Goal: Transaction & Acquisition: Purchase product/service

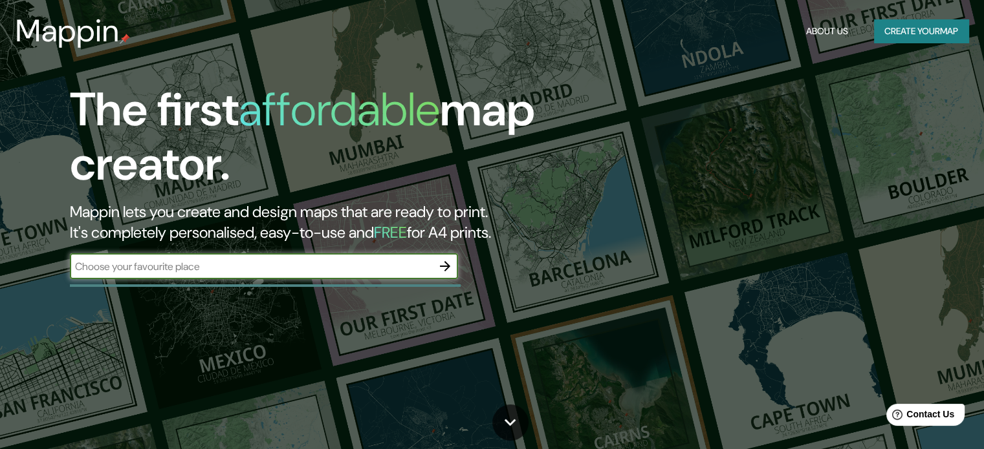
click at [367, 266] on input "text" at bounding box center [251, 266] width 362 height 15
type input "[GEOGRAPHIC_DATA], [GEOGRAPHIC_DATA], [GEOGRAPHIC_DATA]"
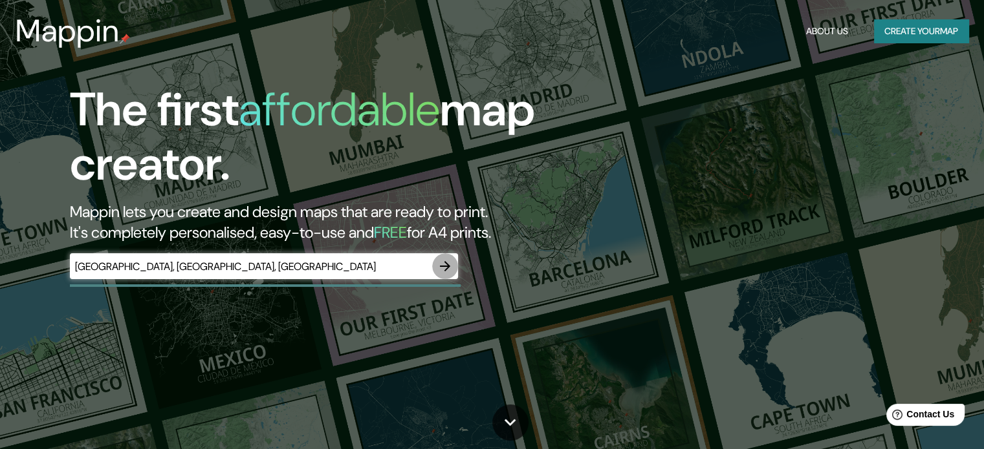
click at [439, 266] on icon "button" at bounding box center [445, 267] width 16 height 16
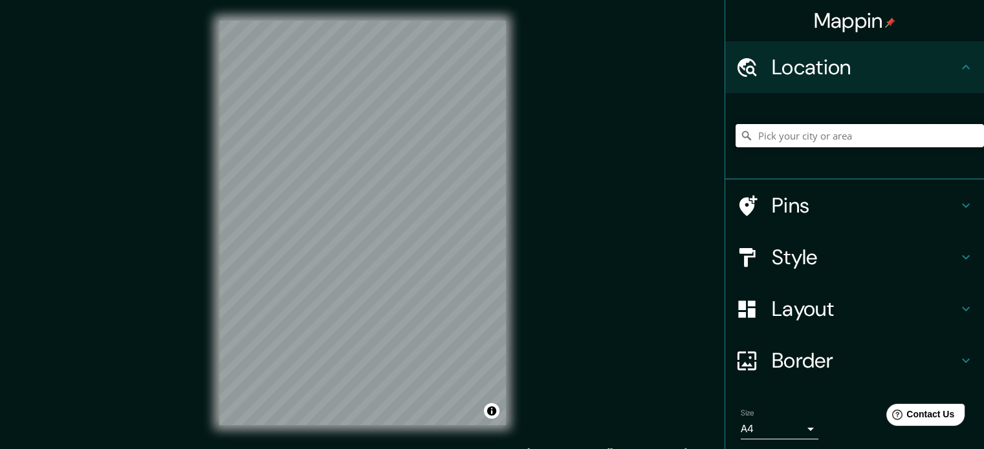
click at [775, 140] on input "Pick your city or area" at bounding box center [859, 135] width 248 height 23
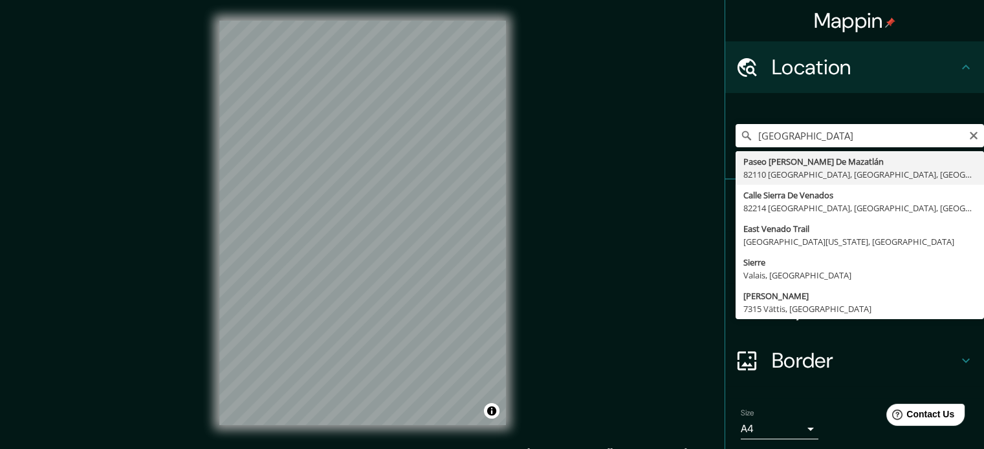
type input "Paseo [PERSON_NAME] [GEOGRAPHIC_DATA], [GEOGRAPHIC_DATA], [GEOGRAPHIC_DATA], [G…"
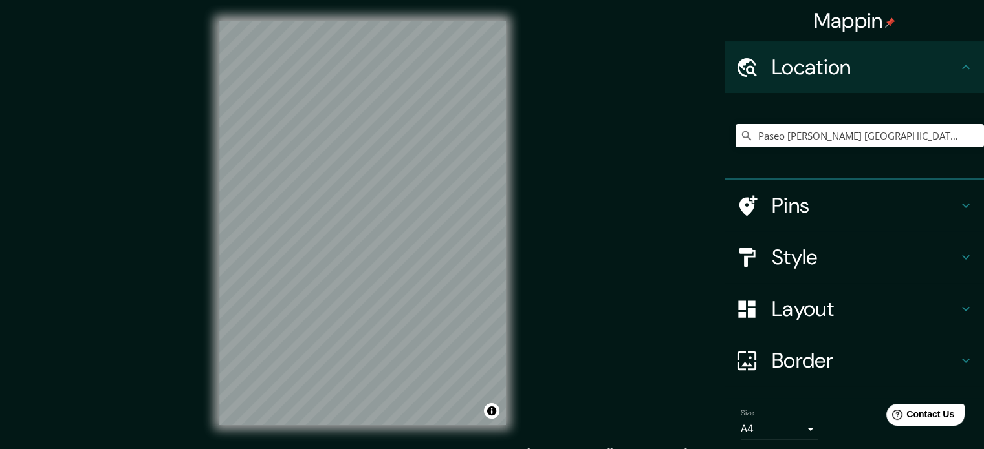
click at [921, 250] on h4 "Style" at bounding box center [864, 257] width 186 height 26
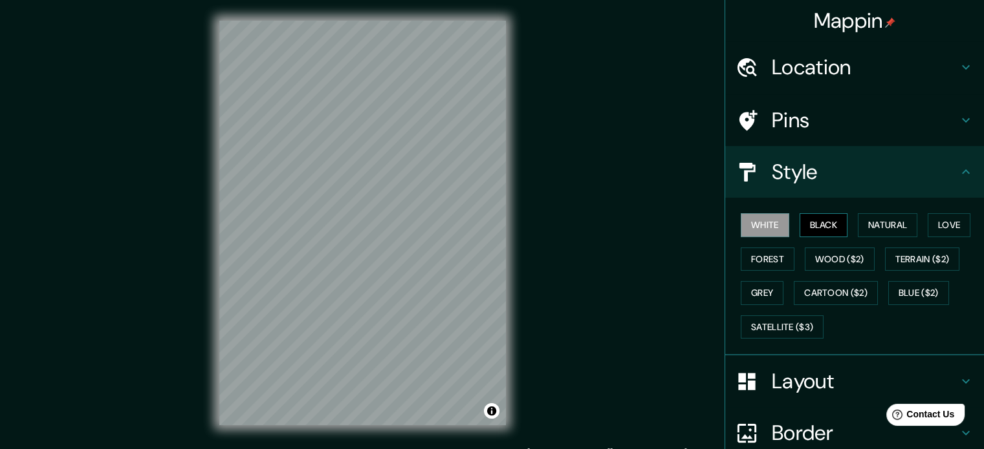
click at [825, 228] on button "Black" at bounding box center [823, 225] width 48 height 24
click at [768, 225] on button "White" at bounding box center [764, 225] width 48 height 24
click at [876, 222] on button "Natural" at bounding box center [886, 225] width 59 height 24
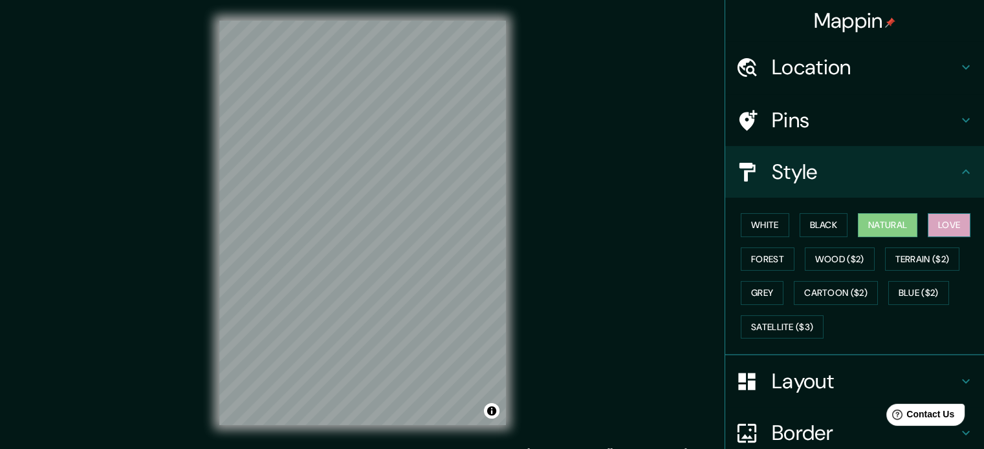
click at [936, 222] on button "Love" at bounding box center [948, 225] width 43 height 24
click at [764, 255] on button "Forest" at bounding box center [767, 260] width 54 height 24
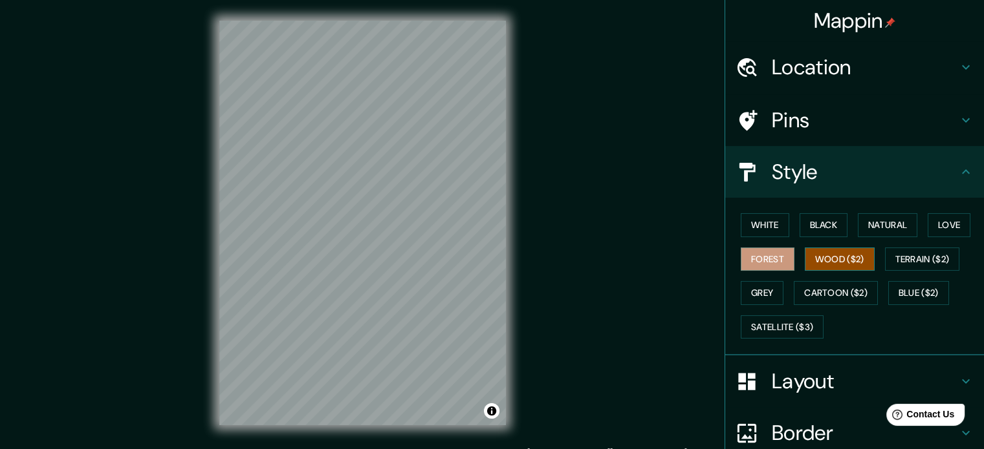
click at [828, 253] on button "Wood ($2)" at bounding box center [839, 260] width 70 height 24
click at [889, 259] on button "Terrain ($2)" at bounding box center [922, 260] width 75 height 24
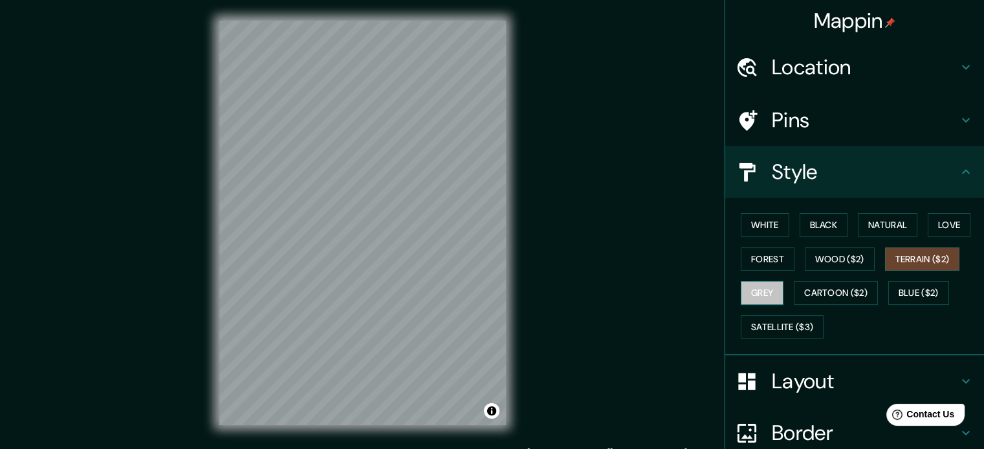
click at [754, 296] on button "Grey" at bounding box center [761, 293] width 43 height 24
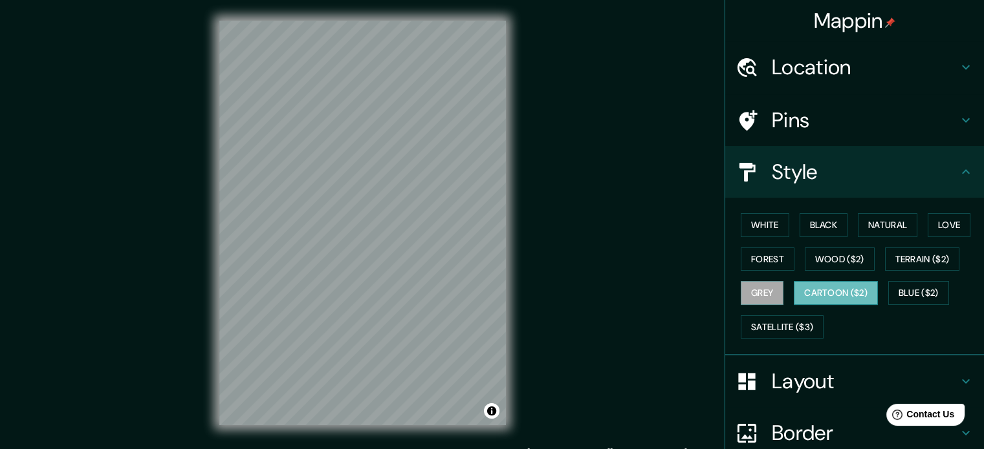
click at [854, 294] on button "Cartoon ($2)" at bounding box center [835, 293] width 84 height 24
click at [811, 220] on button "Black" at bounding box center [823, 225] width 48 height 24
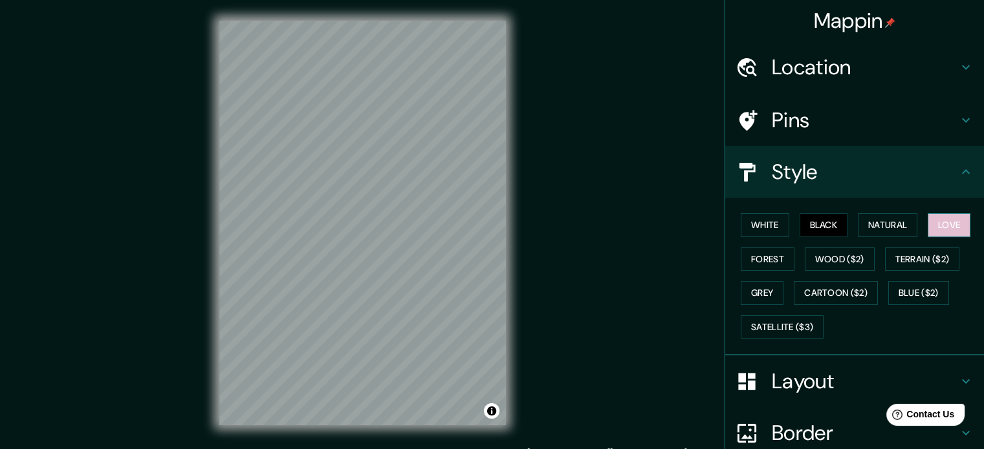
click at [941, 220] on button "Love" at bounding box center [948, 225] width 43 height 24
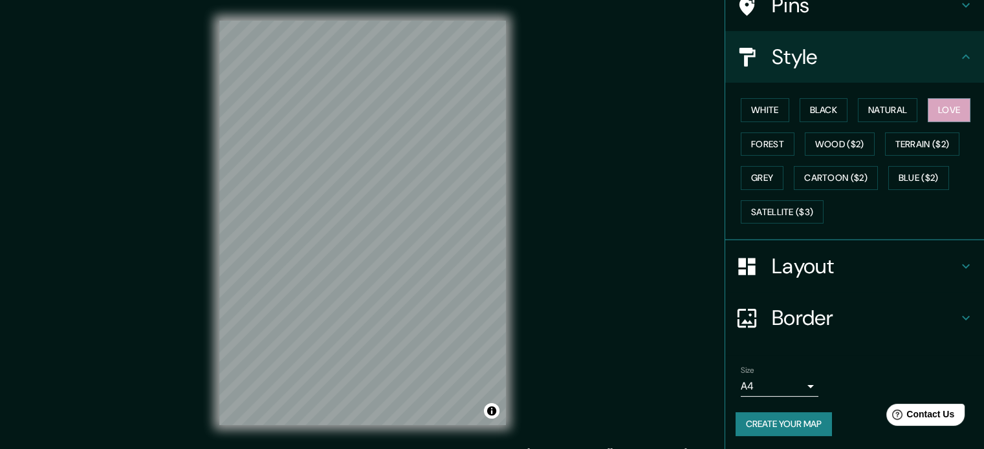
click at [898, 263] on h4 "Layout" at bounding box center [864, 266] width 186 height 26
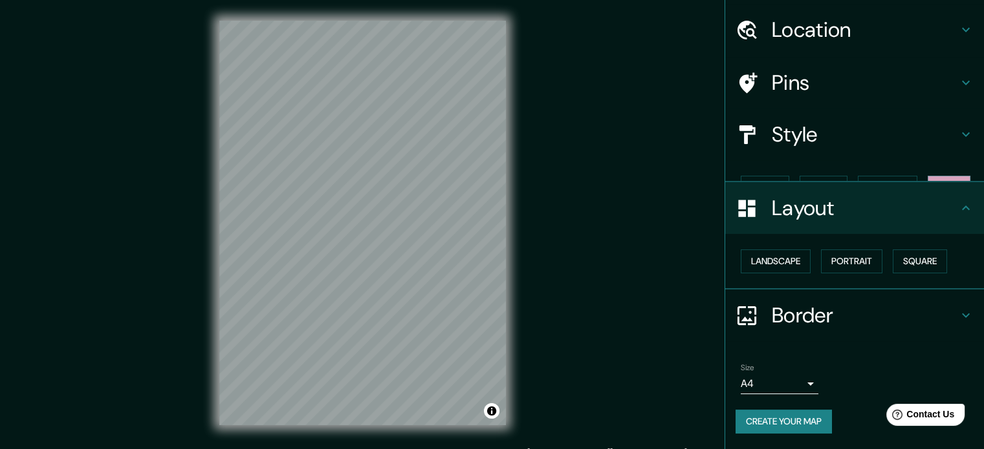
scroll to position [14, 0]
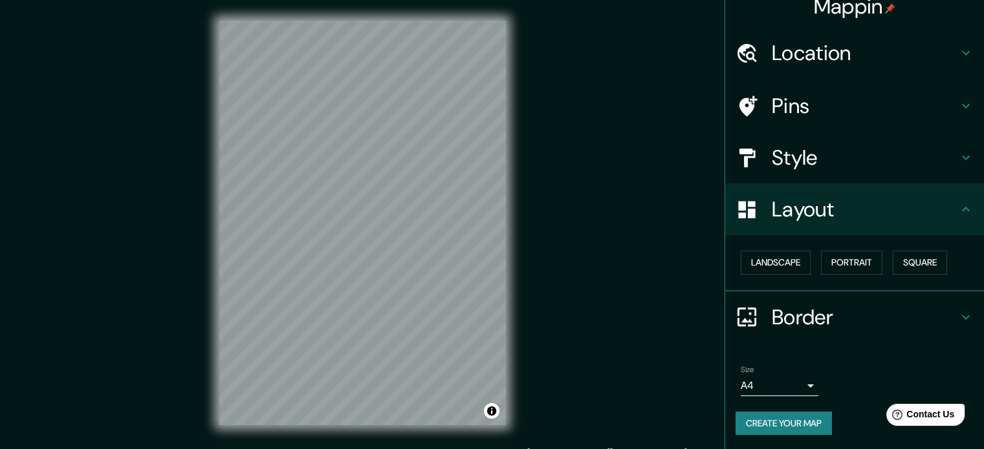
drag, startPoint x: 523, startPoint y: 253, endPoint x: 564, endPoint y: 250, distance: 40.9
click at [564, 250] on div "Mappin Location [GEOGRAPHIC_DATA][PERSON_NAME], [GEOGRAPHIC_DATA], [GEOGRAPHIC_…" at bounding box center [492, 233] width 984 height 467
click at [926, 268] on button "Square" at bounding box center [919, 263] width 54 height 24
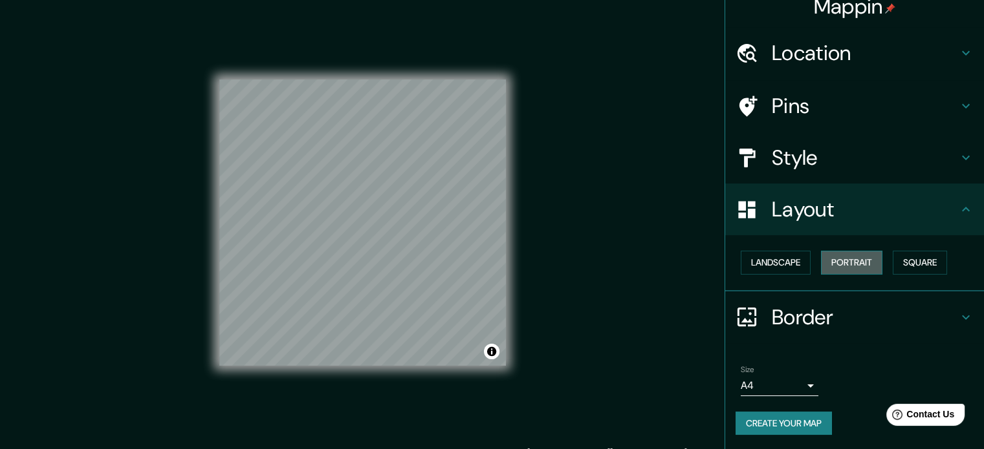
click at [867, 257] on button "Portrait" at bounding box center [851, 263] width 61 height 24
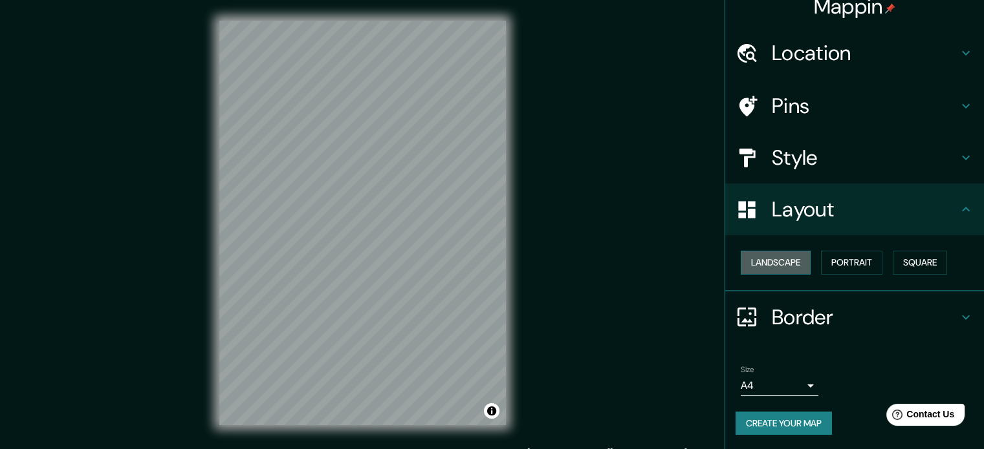
click at [797, 259] on button "Landscape" at bounding box center [775, 263] width 70 height 24
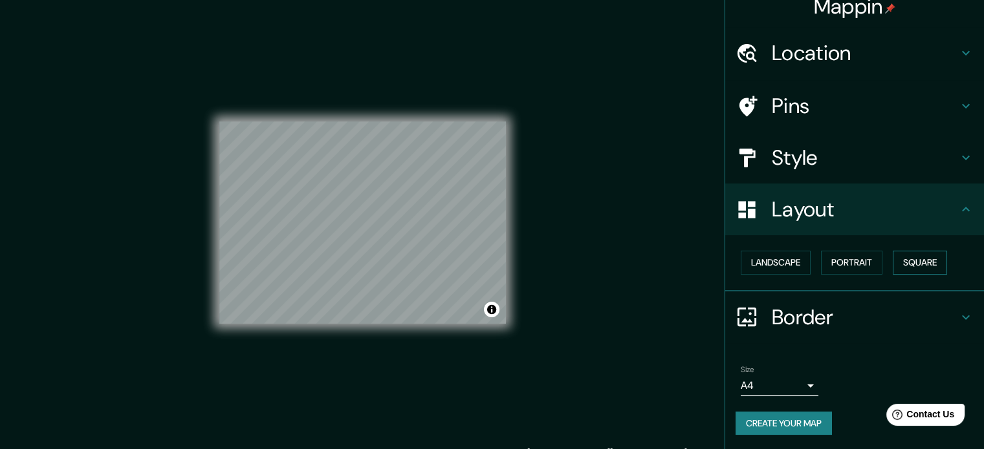
click at [895, 261] on button "Square" at bounding box center [919, 263] width 54 height 24
